Goal: Communication & Community: Answer question/provide support

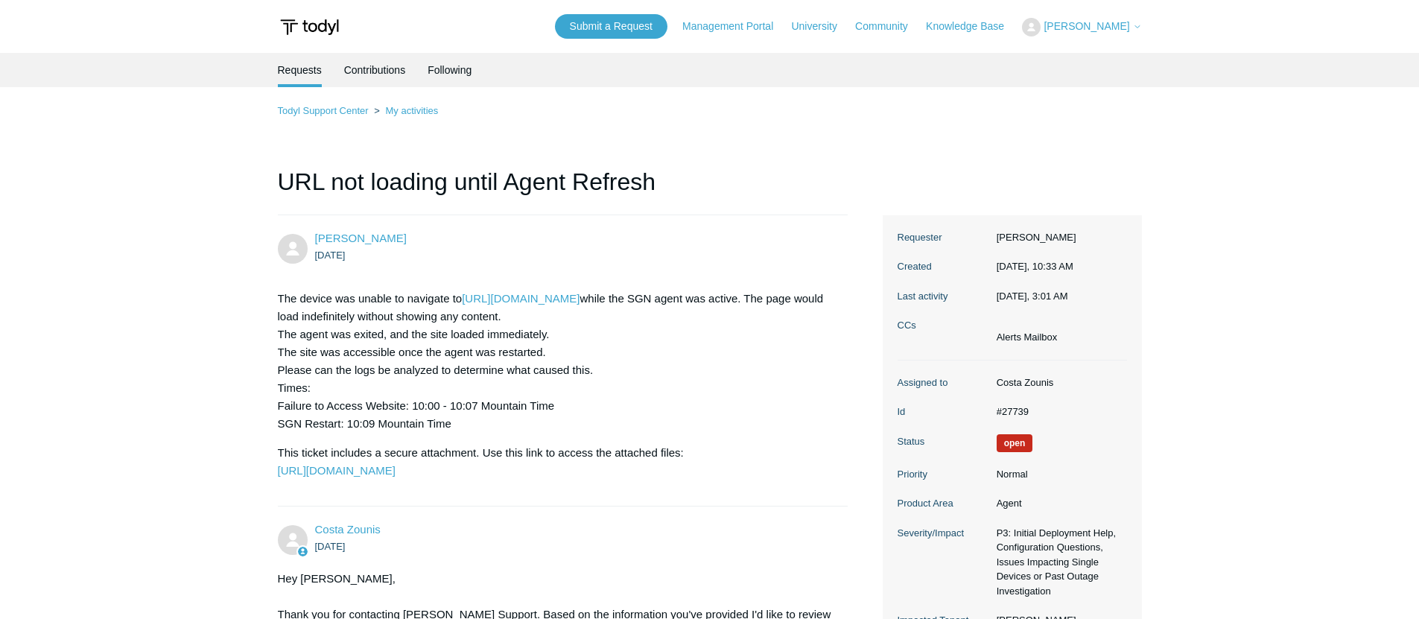
scroll to position [1390, 0]
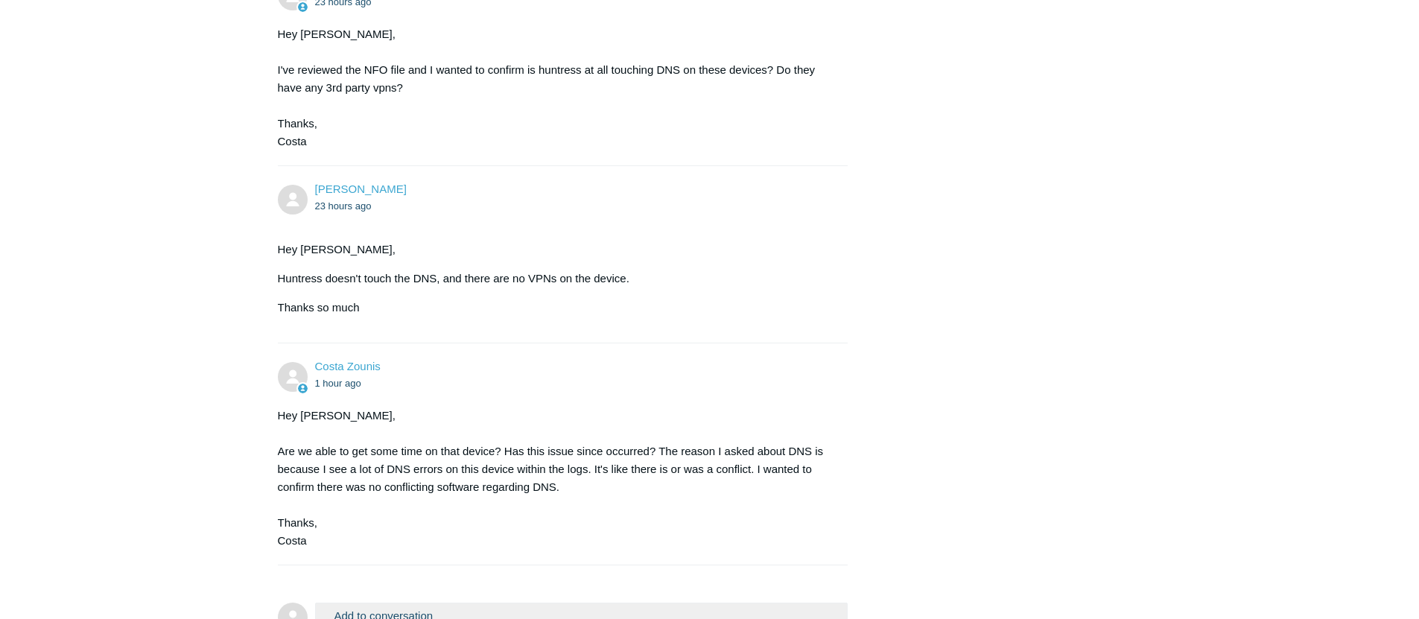
scroll to position [1612, 0]
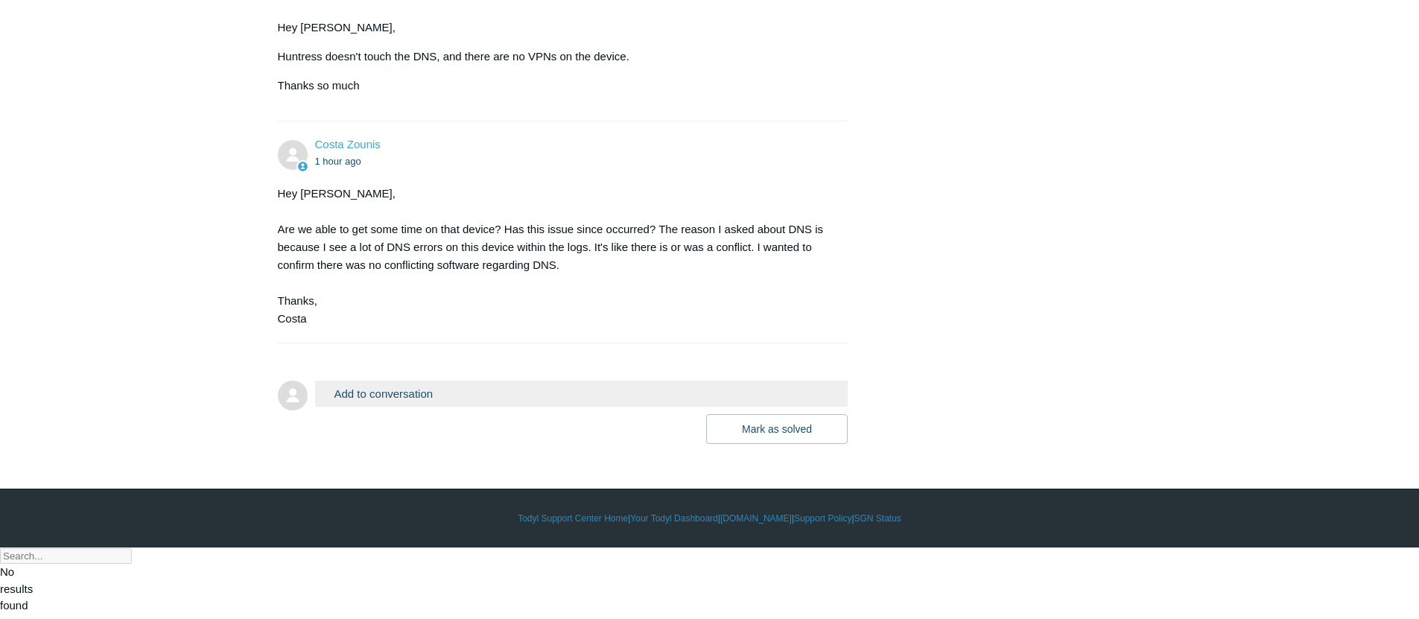
click at [433, 407] on button "Add to conversation" at bounding box center [581, 394] width 533 height 26
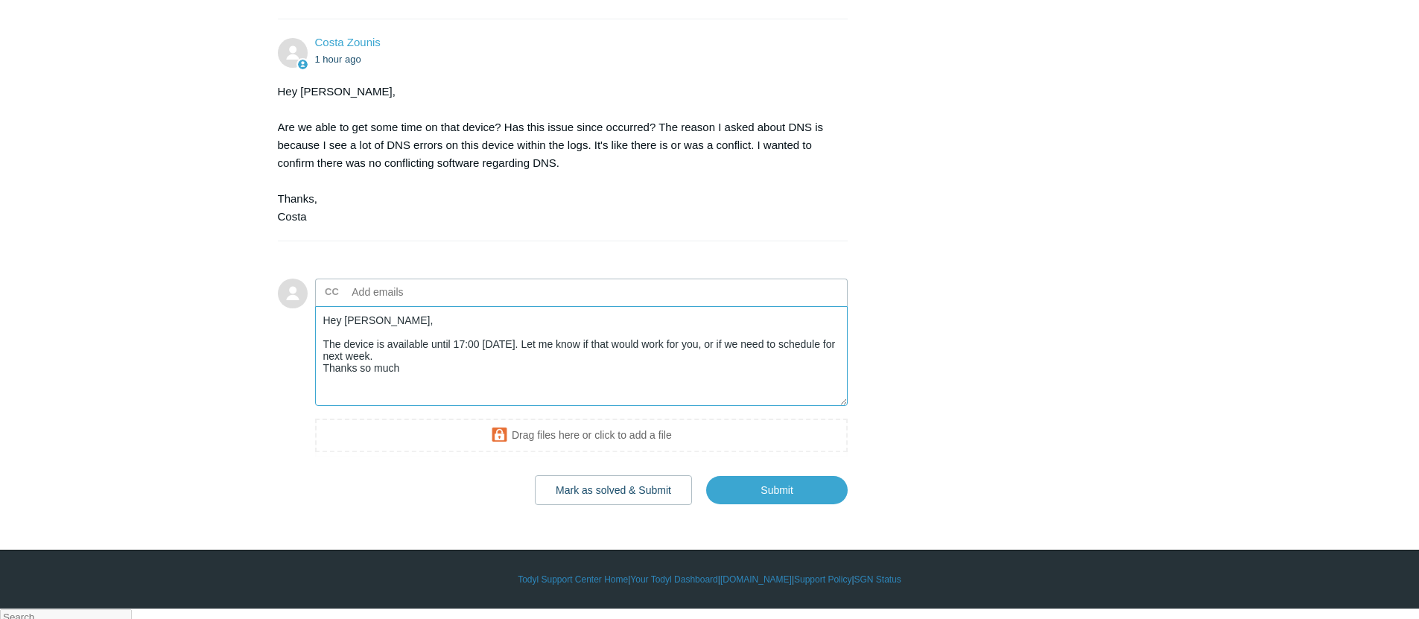
scroll to position [1775, 0]
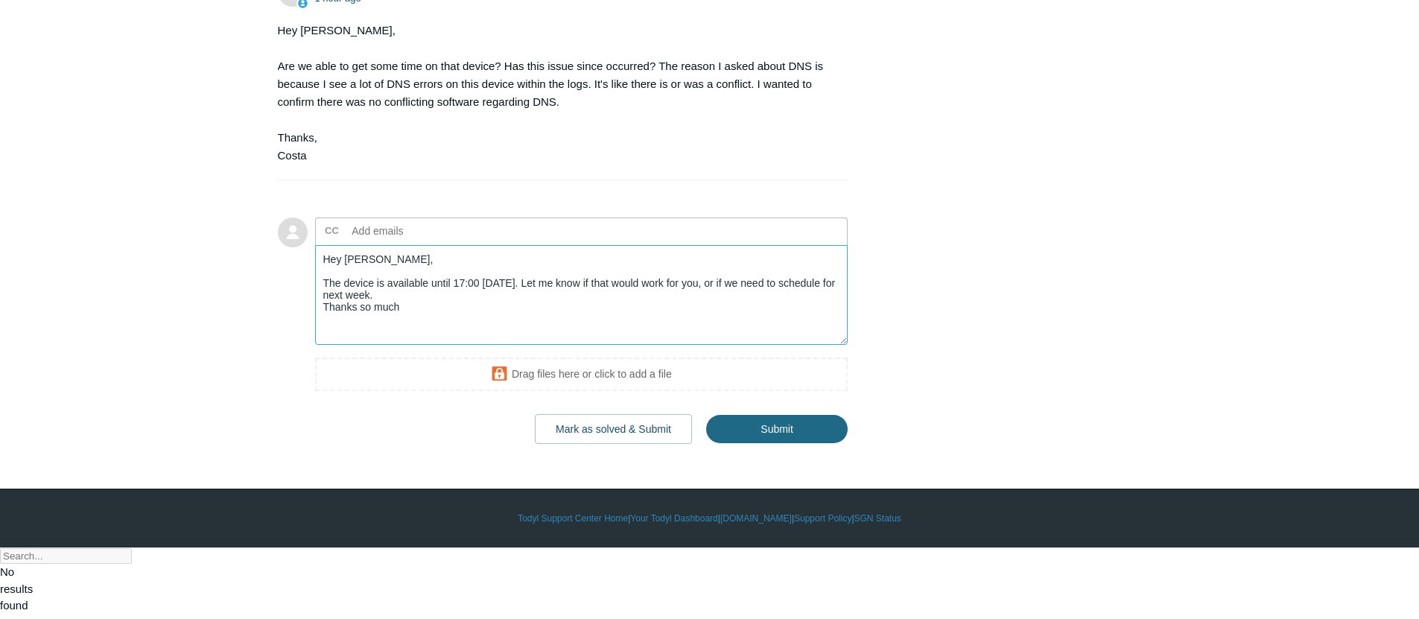
type textarea "Hey Costa, The device is available until 17:00 today. Let me know if that would…"
click at [792, 445] on input "Submit" at bounding box center [776, 430] width 141 height 30
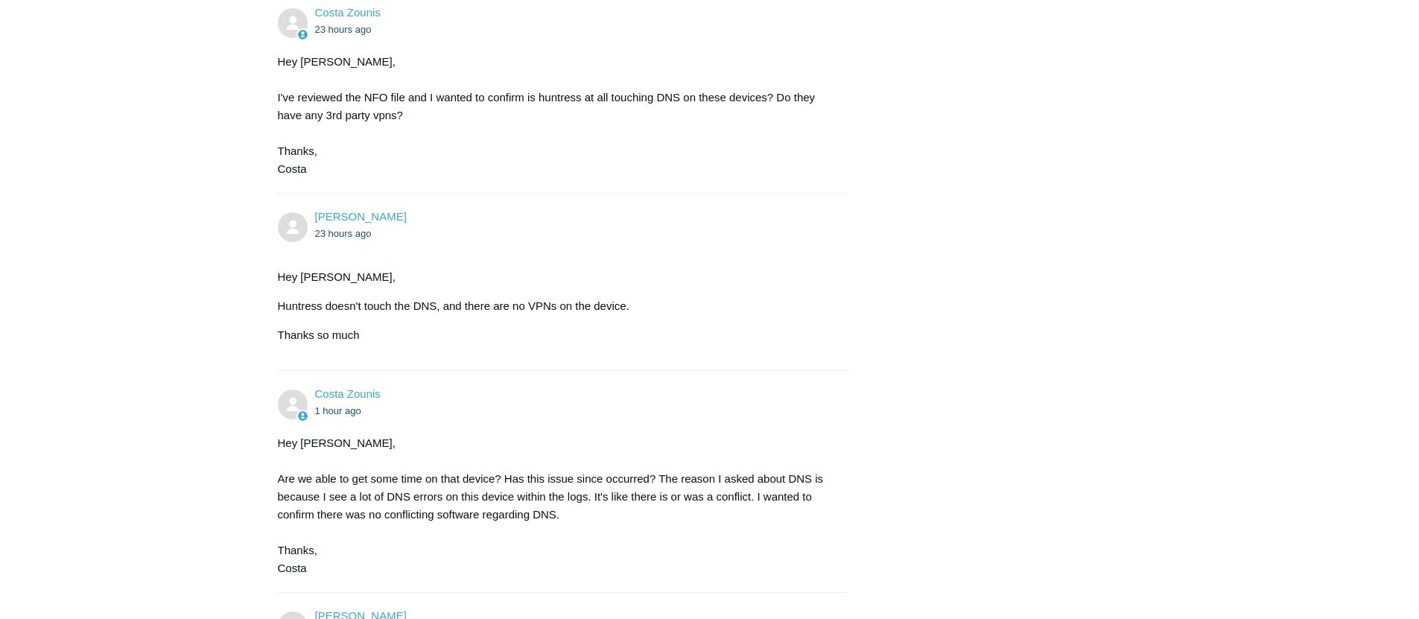
scroll to position [1796, 0]
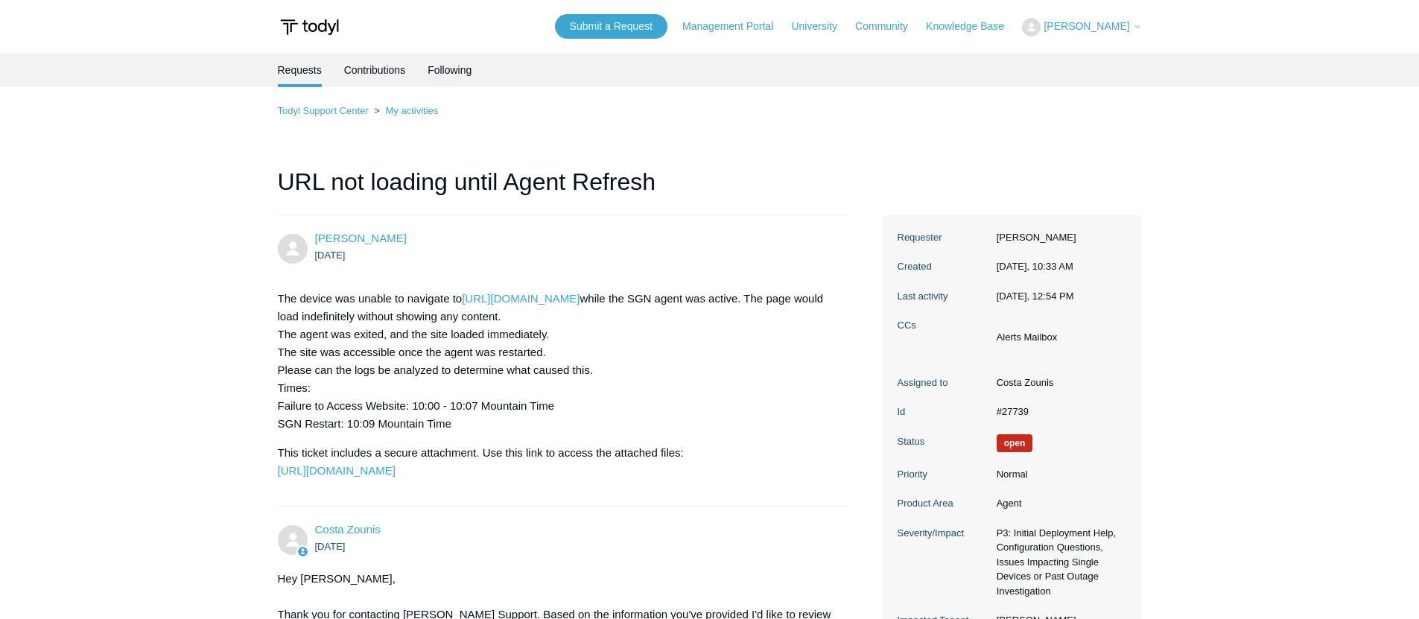
scroll to position [1796, 0]
